Goal: Transaction & Acquisition: Purchase product/service

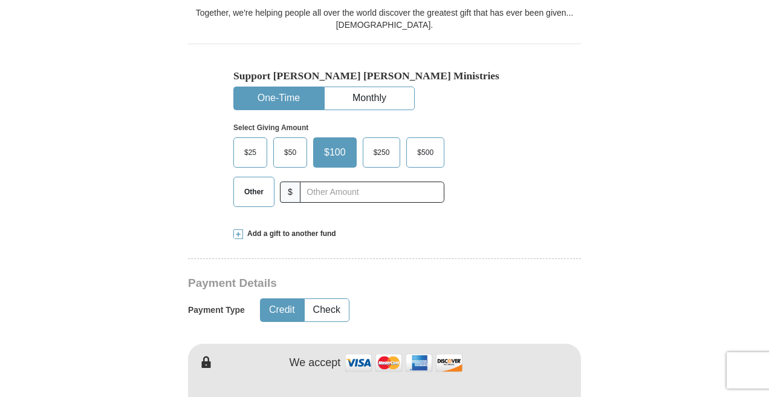
click at [246, 189] on span "Other" at bounding box center [253, 192] width 31 height 18
click at [0, 0] on input "Other" at bounding box center [0, 0] width 0 height 0
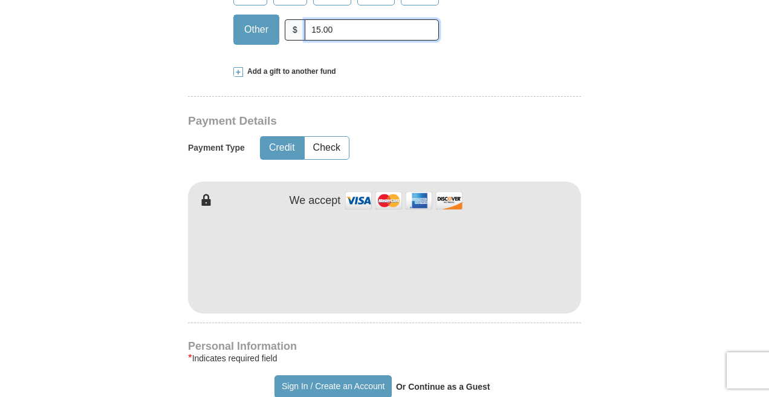
scroll to position [508, 0]
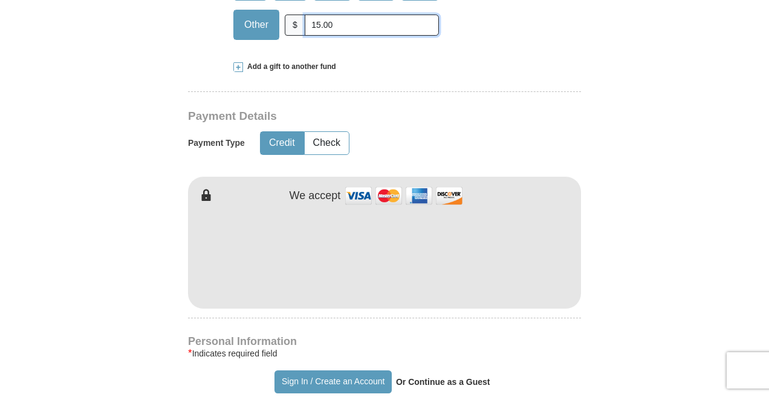
type input "15.00"
type input "[PERSON_NAME]"
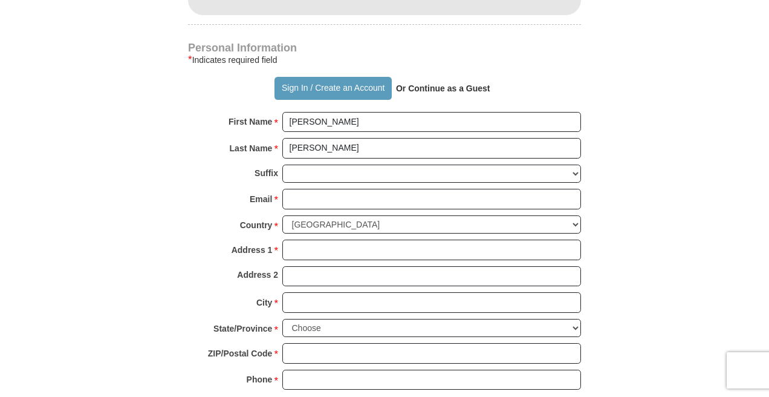
scroll to position [810, 0]
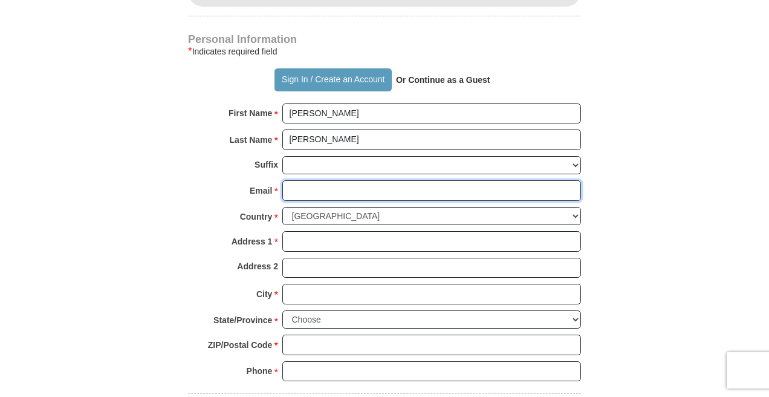
click at [340, 190] on input "Email *" at bounding box center [431, 190] width 299 height 21
type input "[EMAIL_ADDRESS][DOMAIN_NAME]"
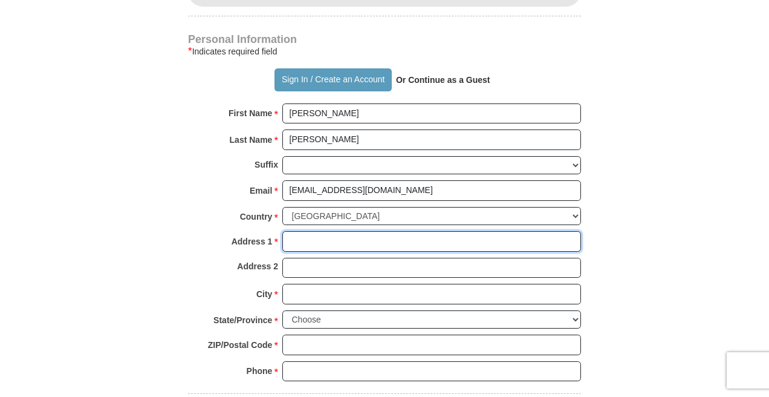
type input "[STREET_ADDRESS][PERSON_NAME]"
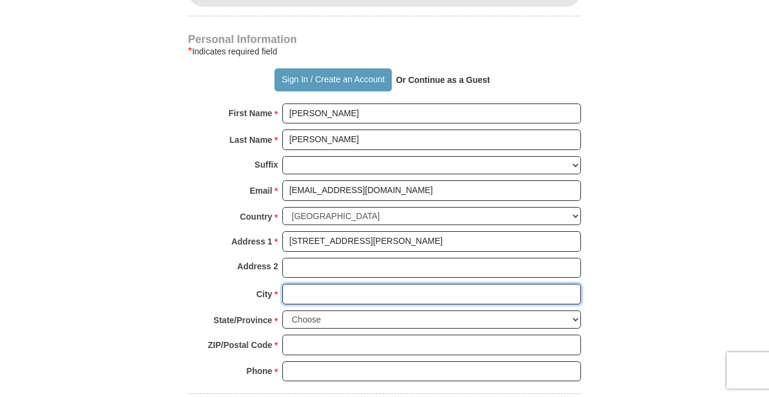
type input "Whittier"
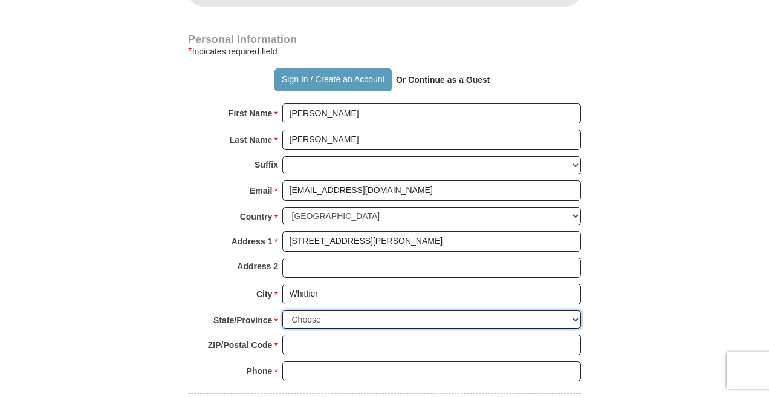
select select "CA"
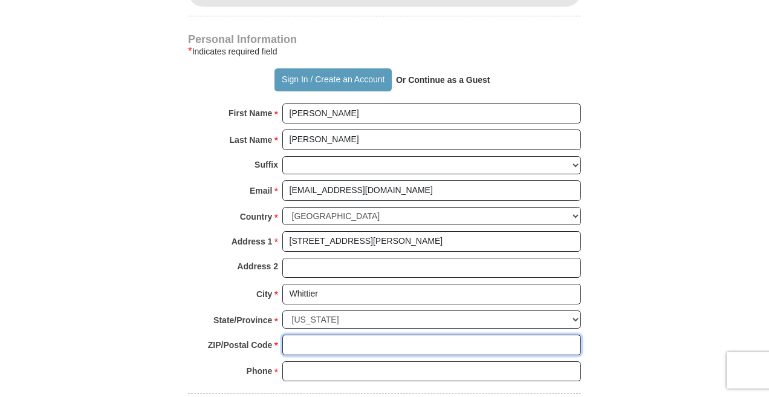
type input "90604"
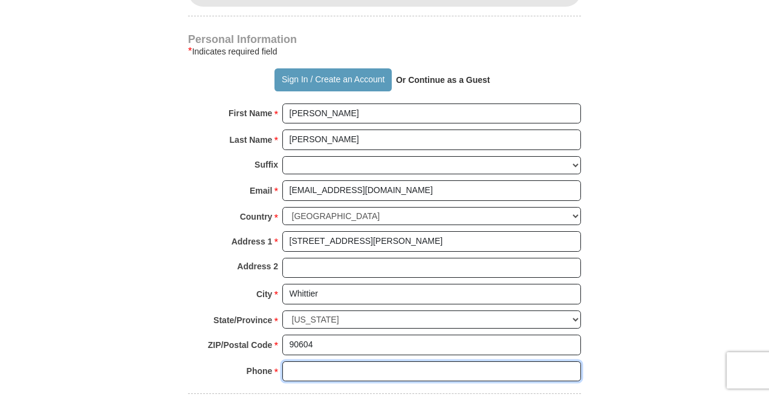
type input "7145987227"
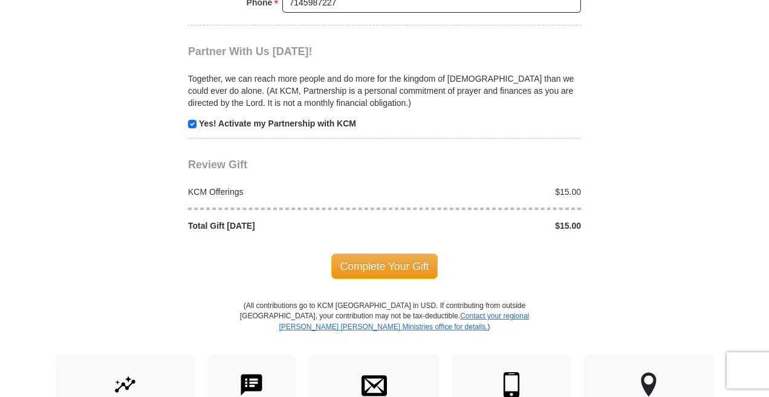
scroll to position [1208, 0]
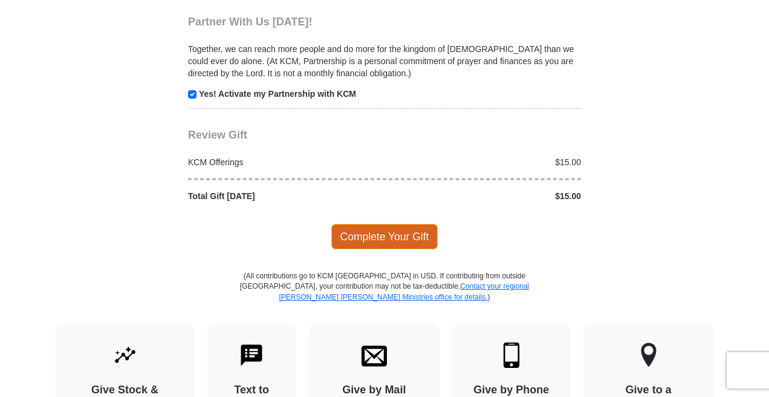
click at [373, 235] on span "Complete Your Gift" at bounding box center [384, 236] width 107 height 25
